Goal: Task Accomplishment & Management: Manage account settings

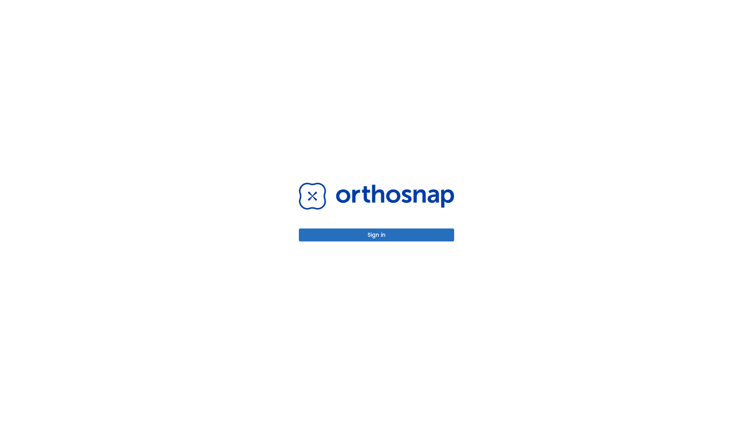
click at [377, 235] on button "Sign in" at bounding box center [376, 234] width 155 height 13
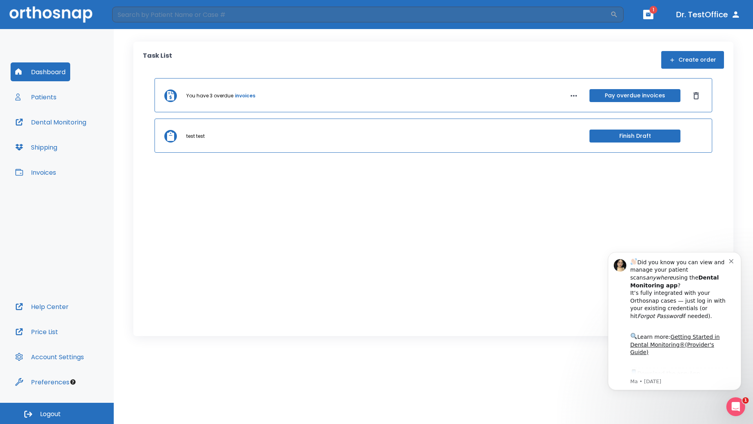
click at [57, 413] on span "Logout" at bounding box center [50, 414] width 21 height 9
